Goal: Transaction & Acquisition: Purchase product/service

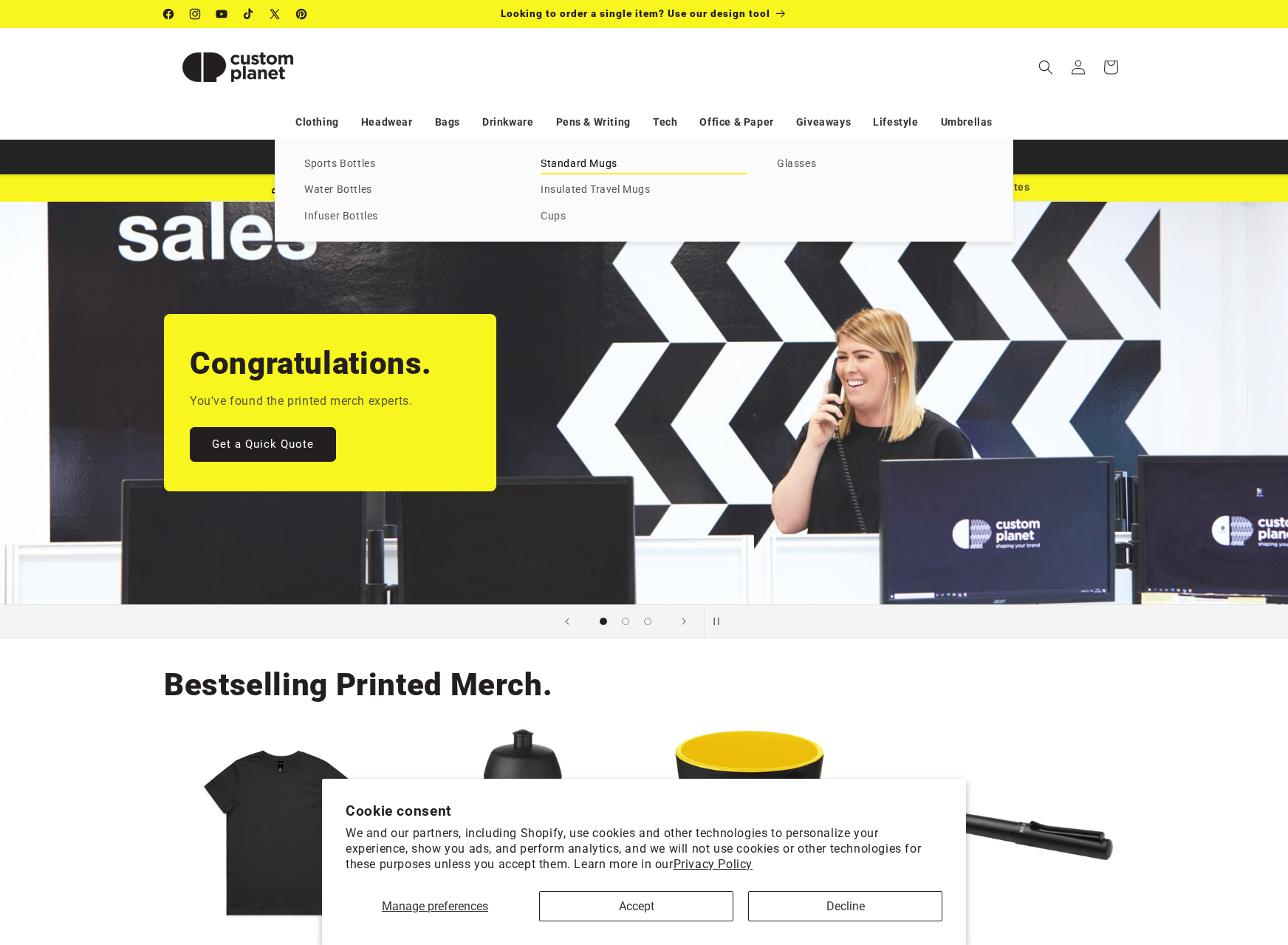
click at [569, 164] on link "Standard Mugs" at bounding box center [644, 164] width 207 height 20
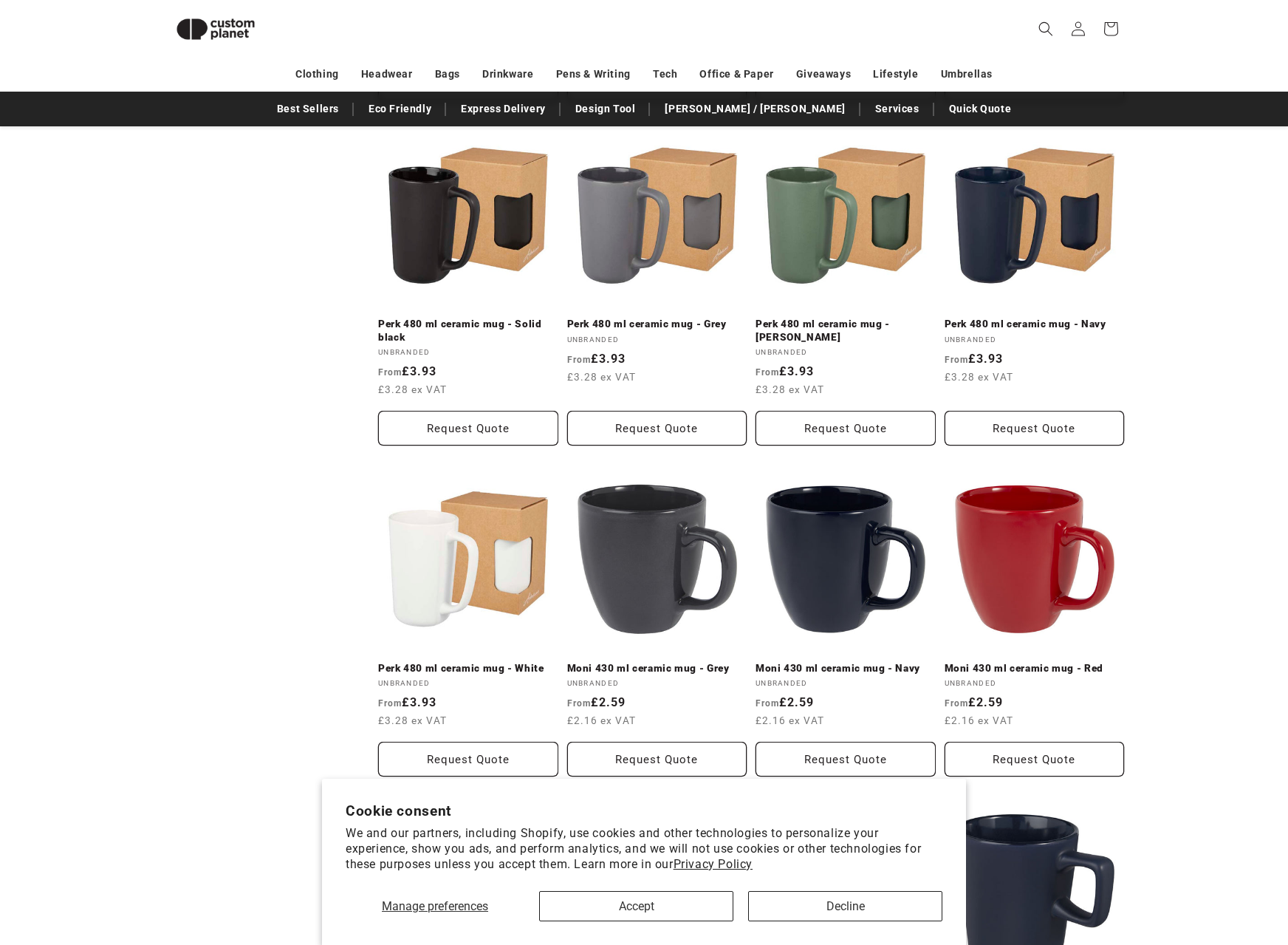
scroll to position [884, 0]
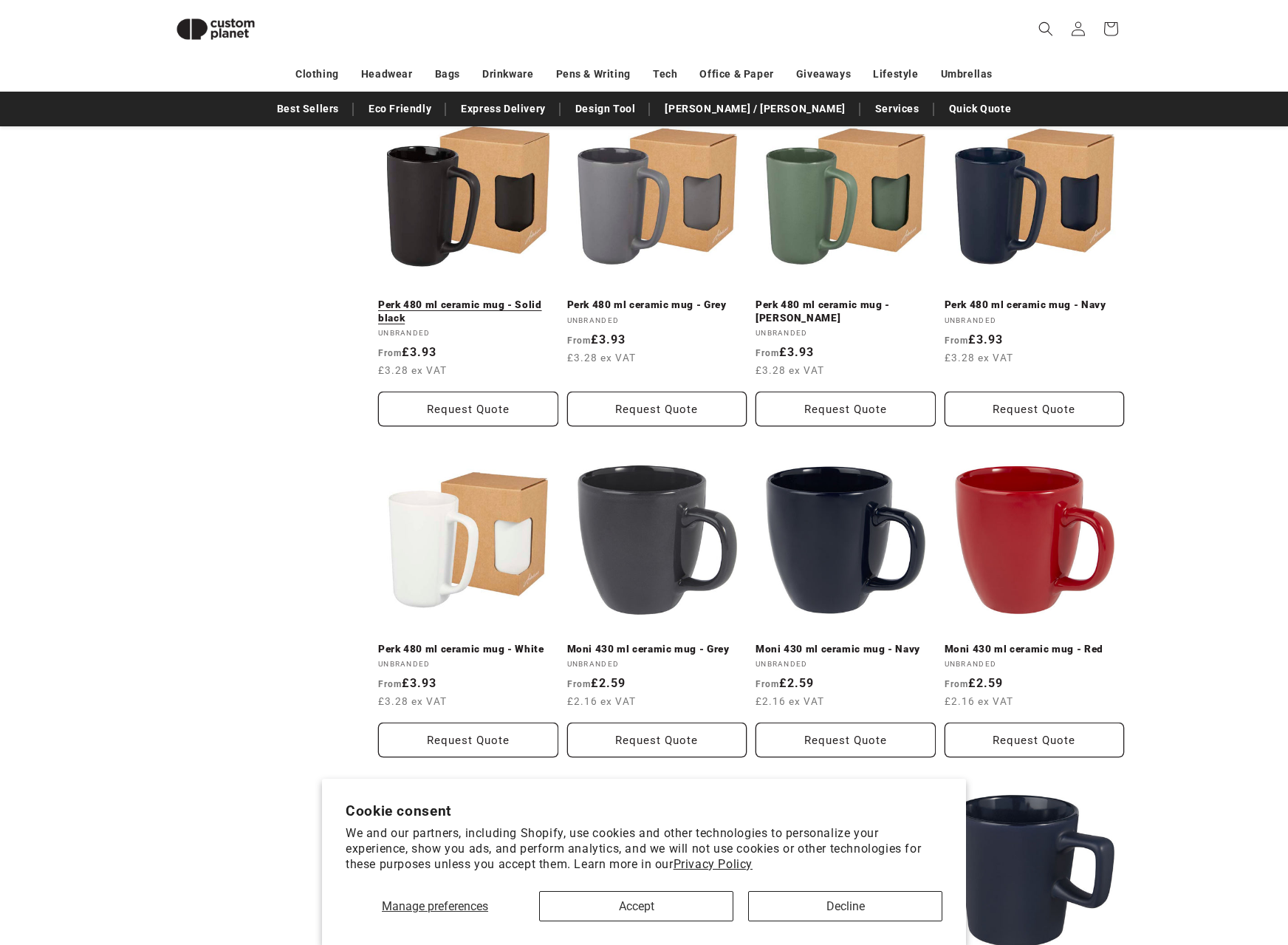
click at [433, 298] on link "Perk 480 ml ceramic mug - Solid black" at bounding box center [467, 311] width 180 height 26
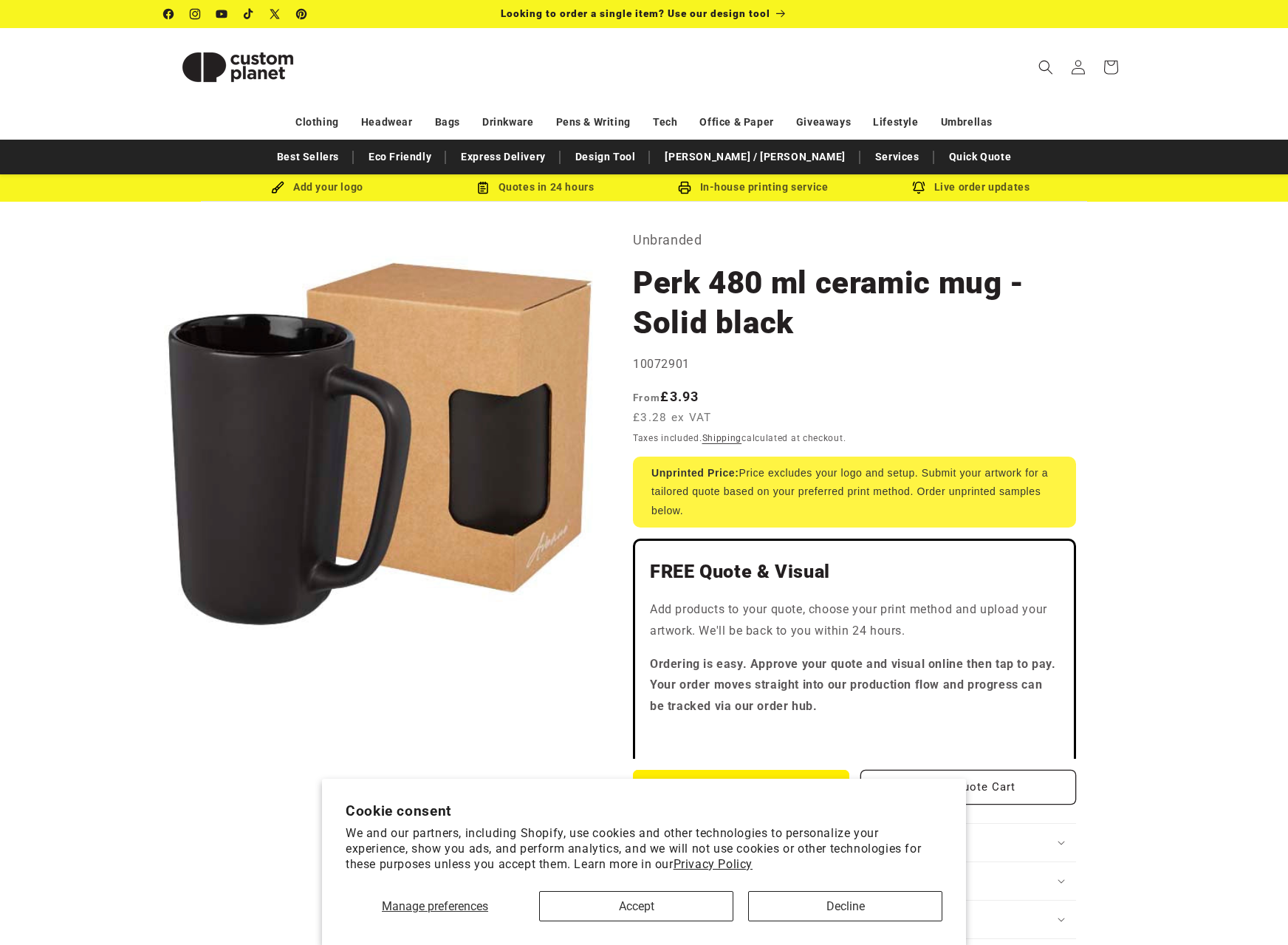
click at [742, 274] on h1 "Perk 480 ml ceramic mug - Solid black" at bounding box center [853, 302] width 443 height 80
